Goal: Check status: Check status

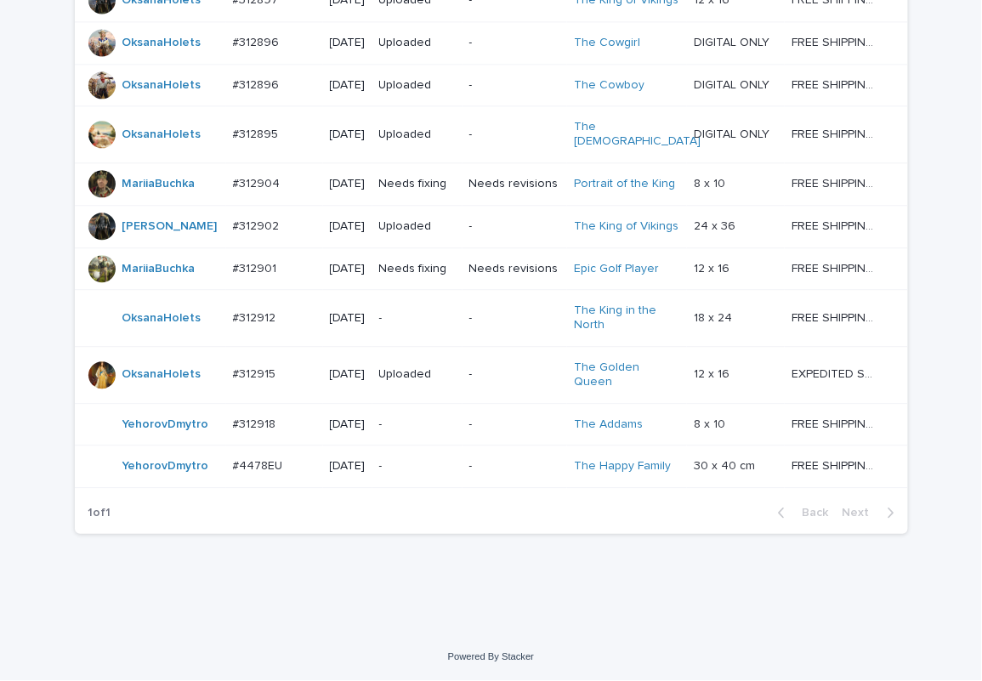
scroll to position [1127, 0]
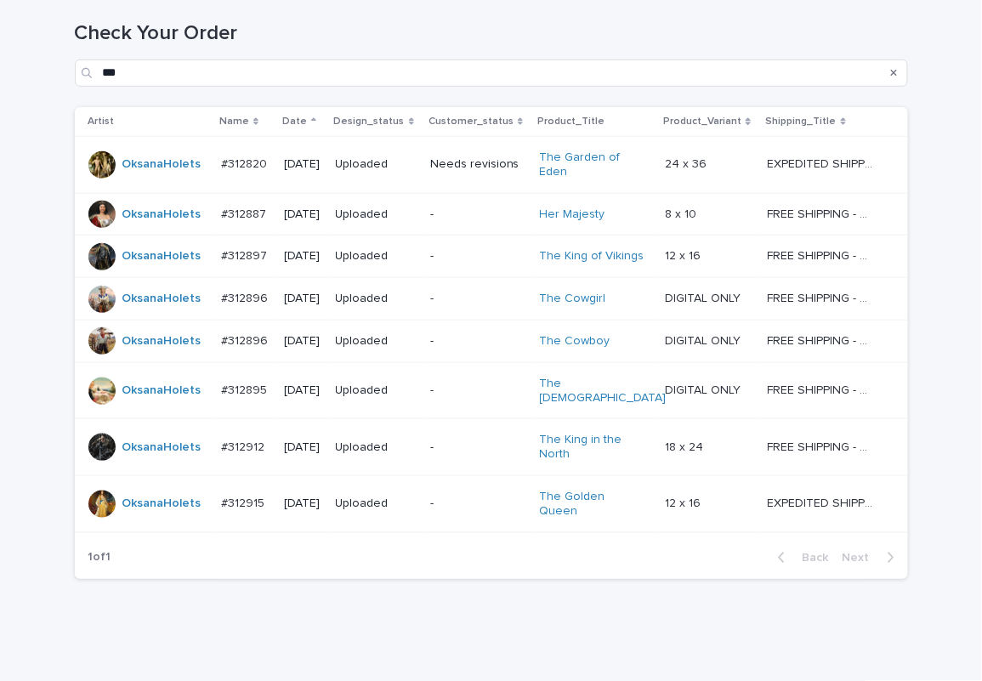
scroll to position [247, 0]
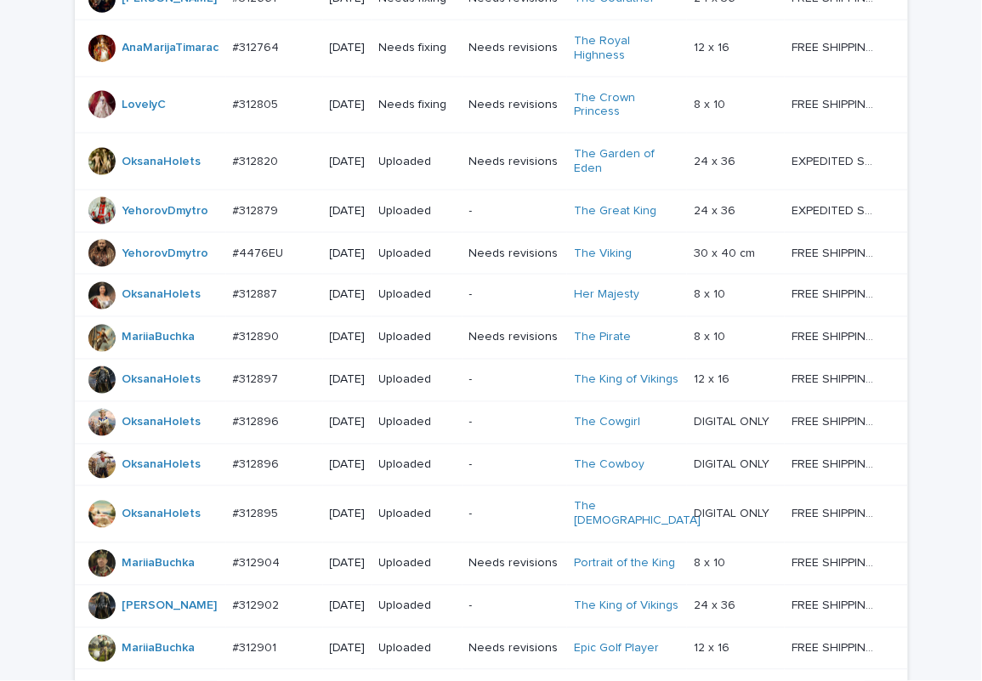
scroll to position [1127, 0]
